Goal: Task Accomplishment & Management: Manage account settings

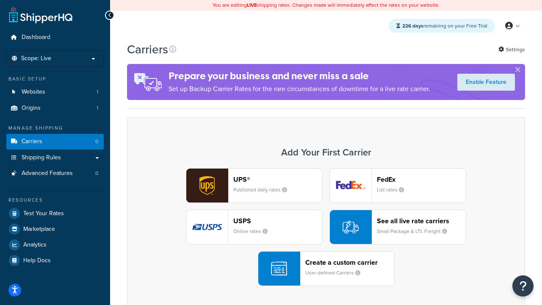
click at [326, 227] on div "UPS® Published daily rates FedEx List rates USPS Online rates See all live rate…" at bounding box center [326, 227] width 380 height 118
click at [421, 179] on header "FedEx" at bounding box center [421, 179] width 89 height 8
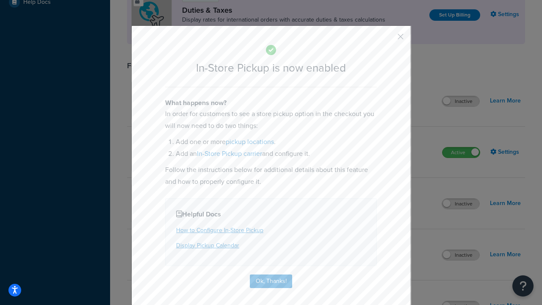
click at [388, 39] on button "button" at bounding box center [388, 40] width 2 height 2
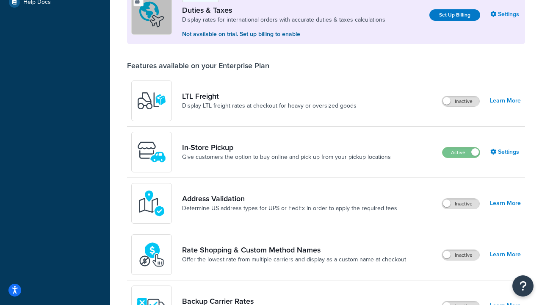
scroll to position [258, 0]
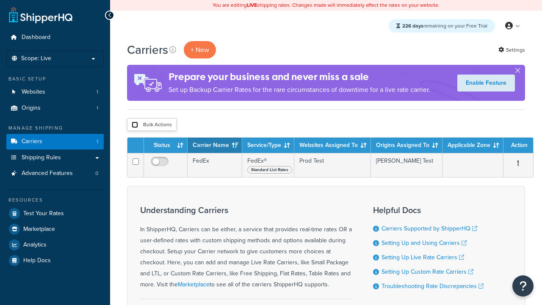
click at [135, 125] on input "checkbox" at bounding box center [135, 125] width 6 height 6
checkbox input "true"
click at [0, 0] on button "Delete" at bounding box center [0, 0] width 0 height 0
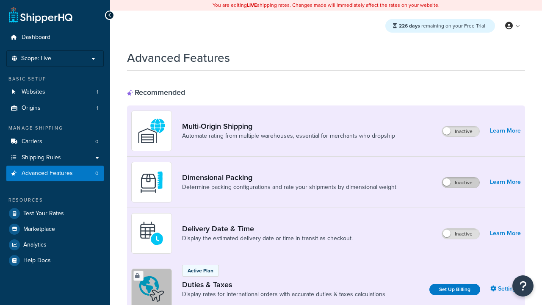
click at [461, 183] on label "Inactive" at bounding box center [460, 182] width 37 height 10
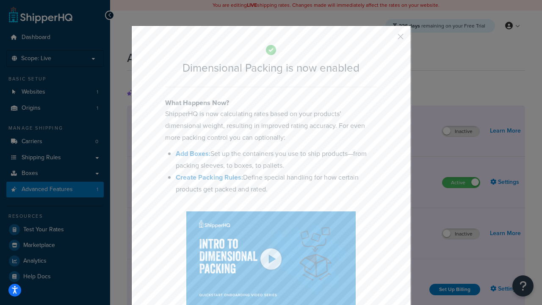
click at [388, 39] on button "button" at bounding box center [388, 40] width 2 height 2
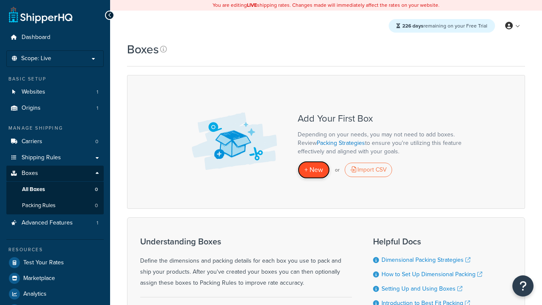
click at [314, 169] on span "+ New" at bounding box center [314, 170] width 19 height 10
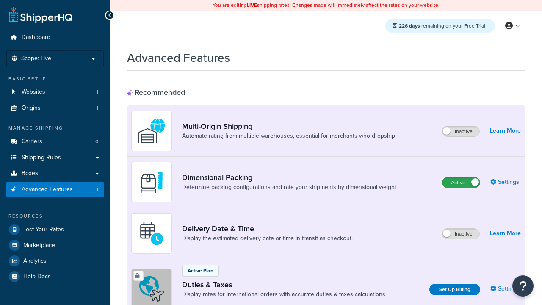
click at [461, 177] on label "Active" at bounding box center [461, 182] width 37 height 10
